Goal: Information Seeking & Learning: Learn about a topic

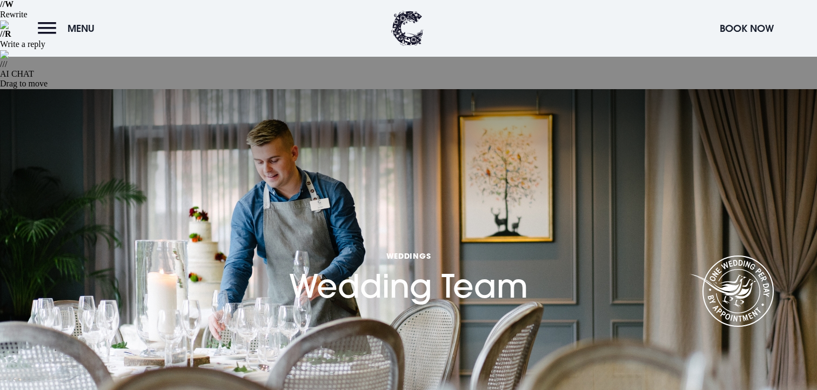
scroll to position [8, 0]
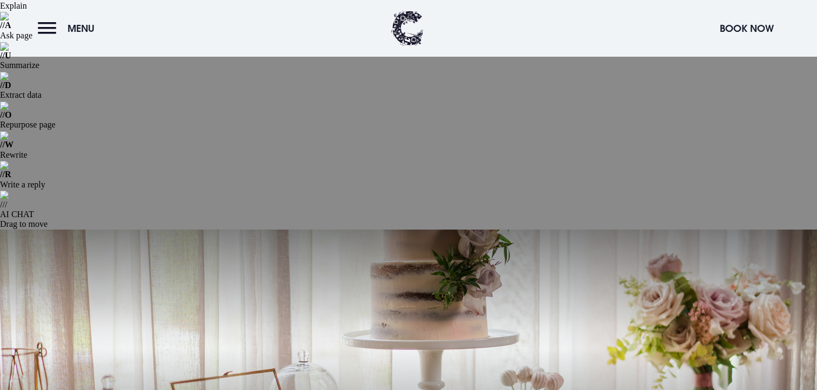
scroll to position [148, 0]
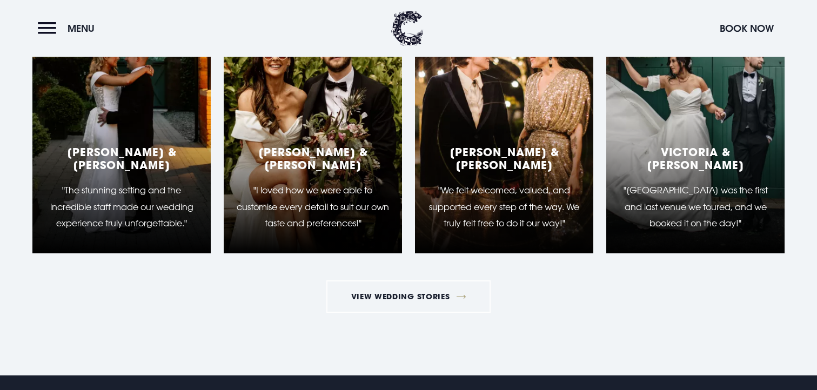
scroll to position [2382, 0]
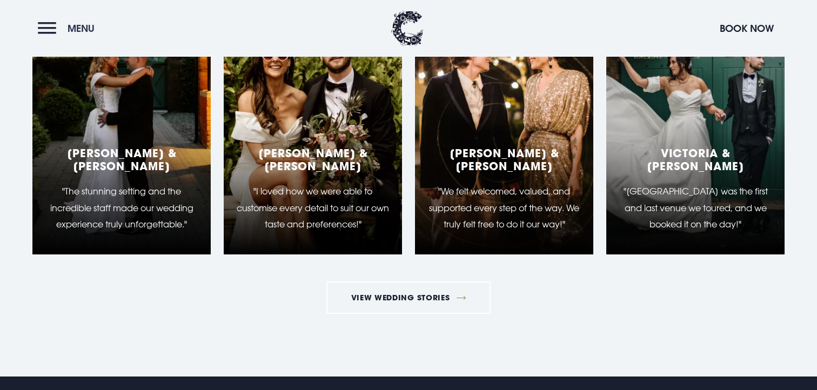
click at [88, 27] on span "Menu" at bounding box center [81, 28] width 27 height 12
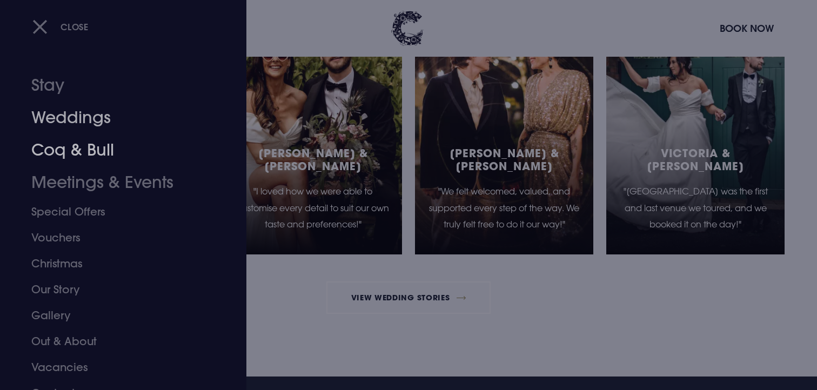
click at [71, 112] on link "Weddings" at bounding box center [116, 118] width 171 height 32
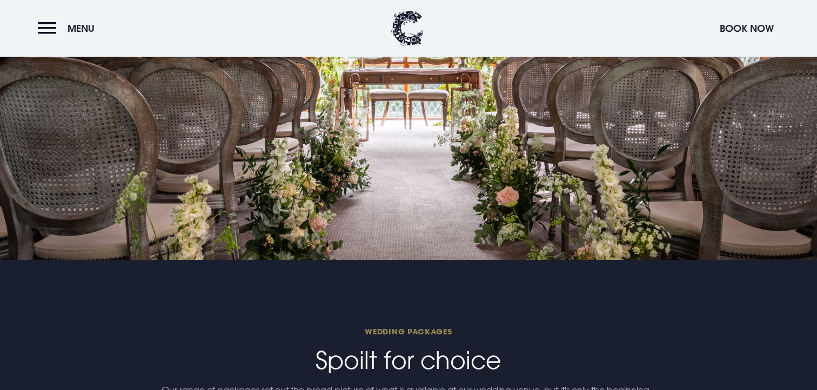
scroll to position [2147, 0]
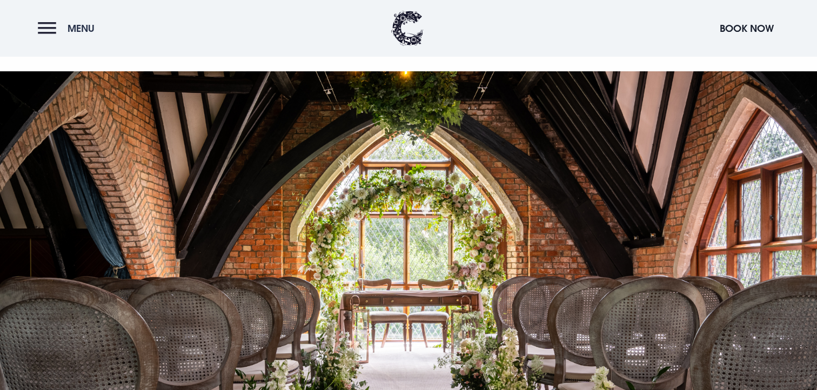
click at [79, 27] on span "Menu" at bounding box center [81, 28] width 27 height 12
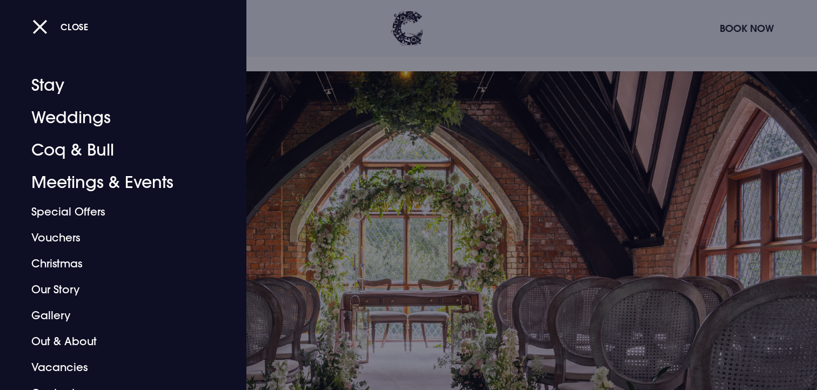
click at [296, 82] on div at bounding box center [408, 195] width 817 height 390
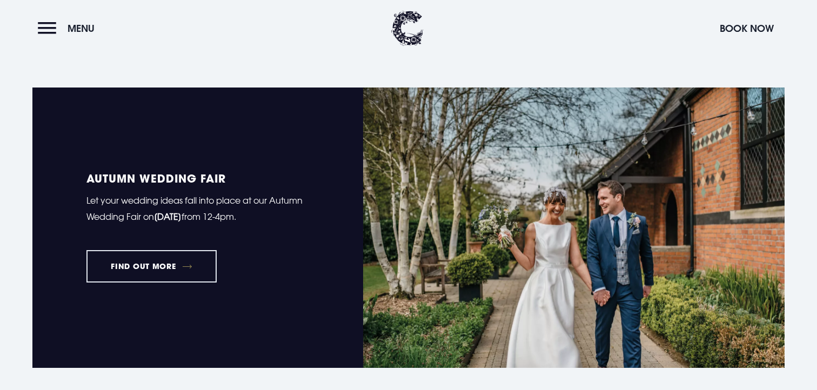
scroll to position [642, 0]
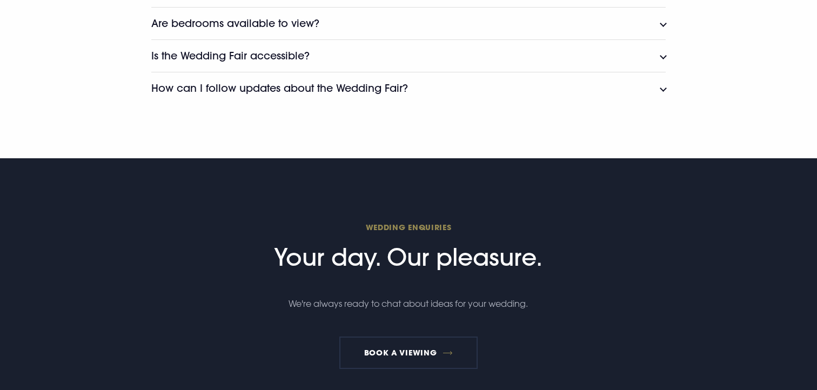
scroll to position [2992, 0]
